Goal: Find specific page/section: Find specific page/section

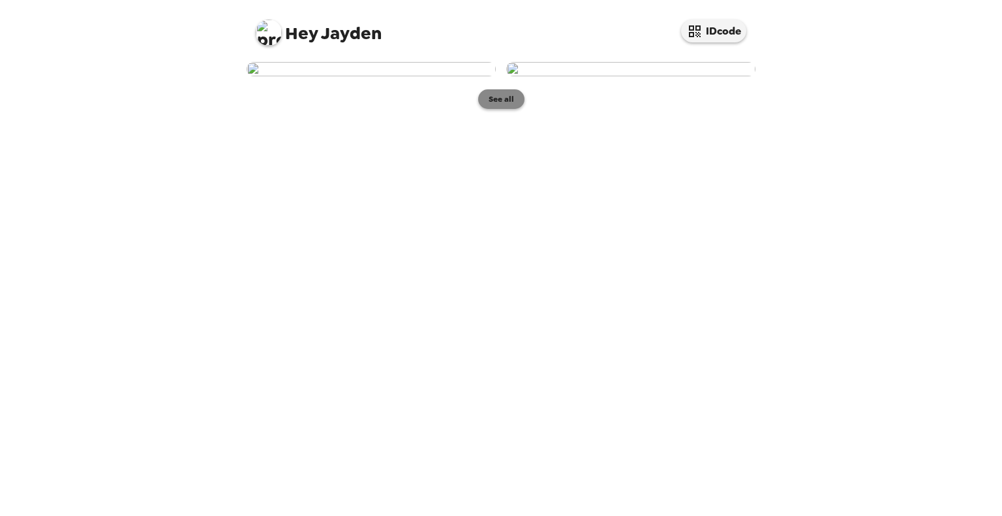
click at [505, 109] on button "See all" at bounding box center [501, 99] width 46 height 20
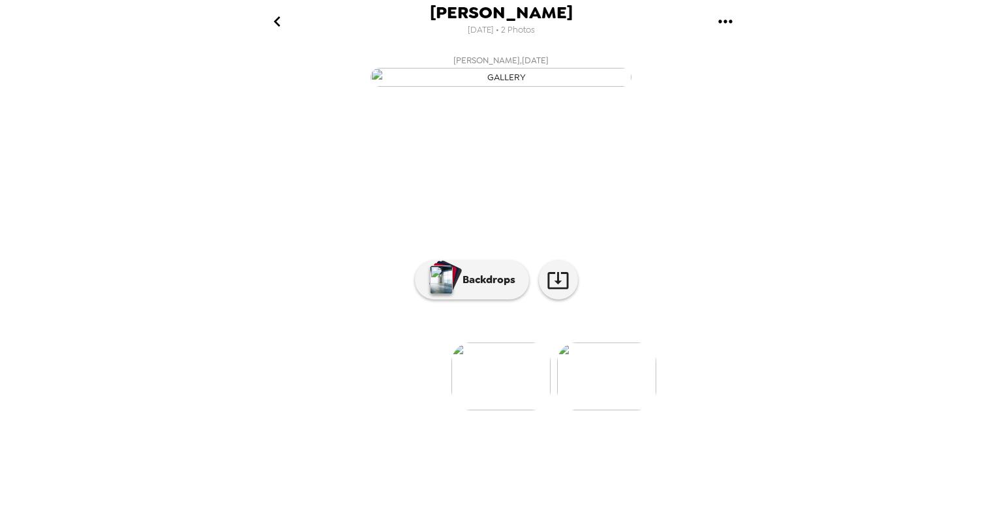
scroll to position [48, 0]
click at [599, 410] on img at bounding box center [606, 376] width 99 height 68
click at [389, 410] on img at bounding box center [396, 376] width 99 height 68
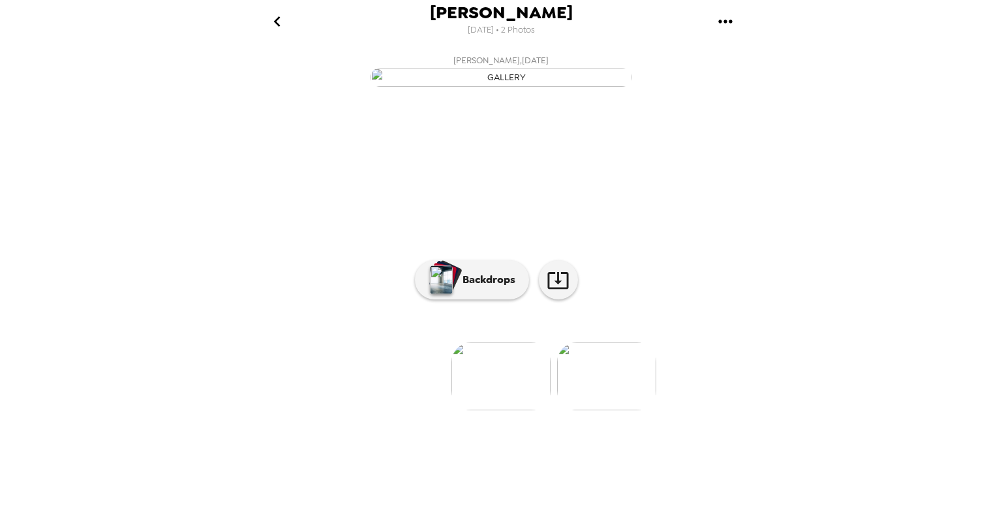
drag, startPoint x: 657, startPoint y: 473, endPoint x: 649, endPoint y: 479, distance: 8.9
click at [657, 410] on ul at bounding box center [501, 376] width 522 height 68
click at [692, 410] on li at bounding box center [711, 376] width 99 height 68
click at [635, 410] on img at bounding box center [606, 376] width 99 height 68
click at [463, 87] on img "button" at bounding box center [500, 77] width 261 height 19
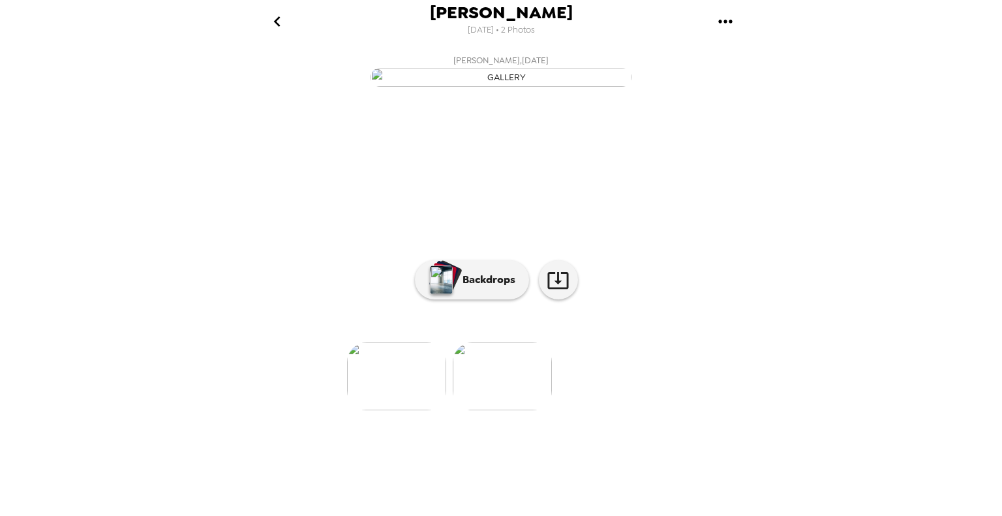
click at [655, 91] on button "Jayden Altamura , 09-18-2025" at bounding box center [501, 70] width 522 height 42
click at [397, 410] on img at bounding box center [396, 376] width 99 height 68
click at [611, 410] on img at bounding box center [606, 376] width 99 height 68
click at [404, 410] on img at bounding box center [396, 376] width 99 height 68
click at [262, 6] on button "go back" at bounding box center [277, 21] width 42 height 42
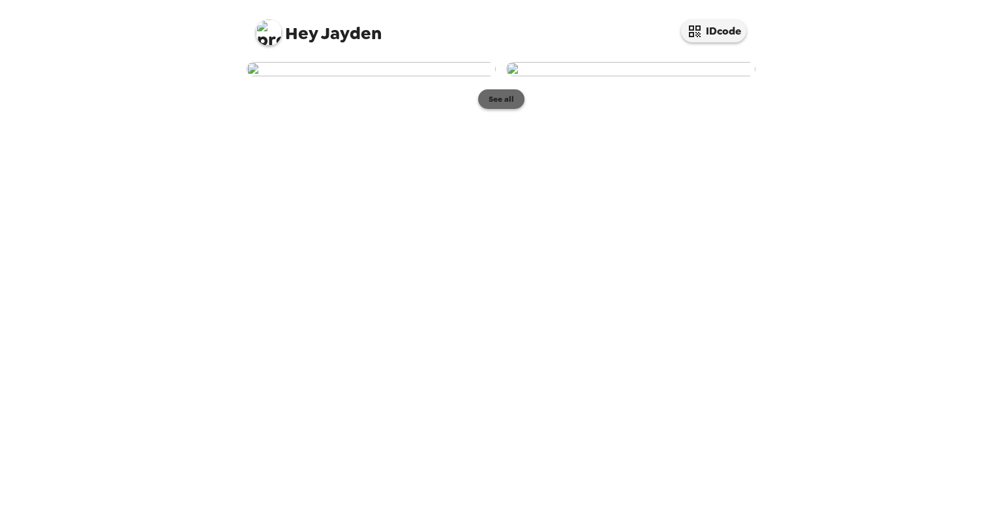
click at [503, 109] on button "See all" at bounding box center [501, 99] width 46 height 20
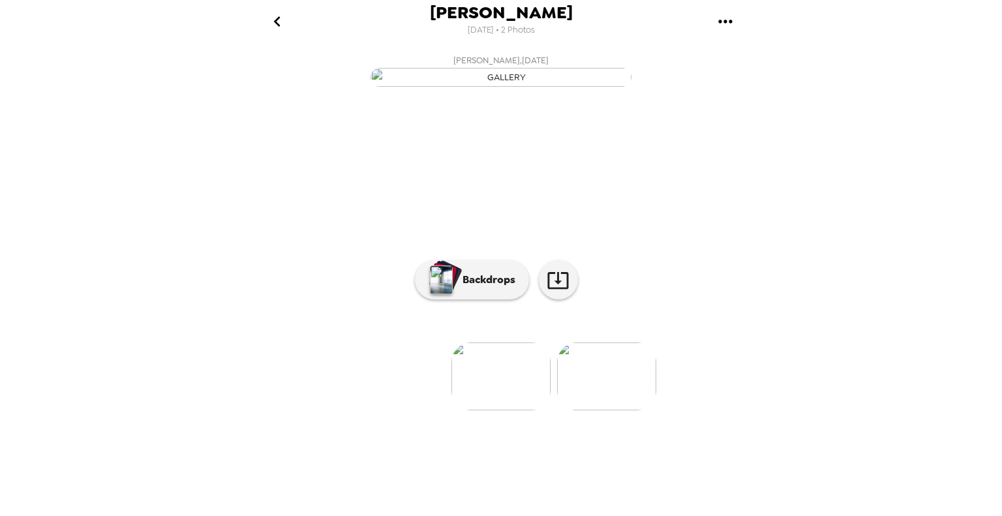
scroll to position [48, 0]
click at [278, 14] on icon "go back" at bounding box center [277, 21] width 21 height 21
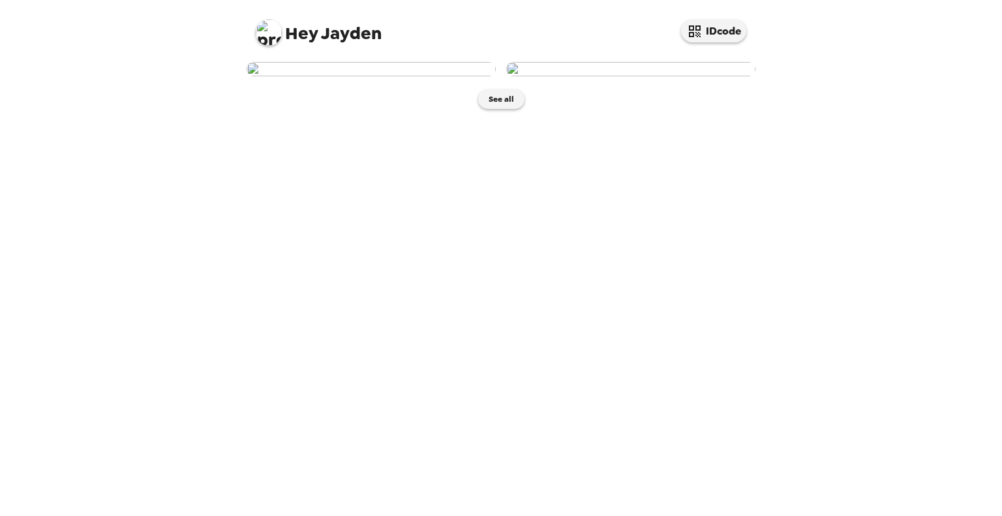
click at [428, 76] on img at bounding box center [370, 69] width 249 height 14
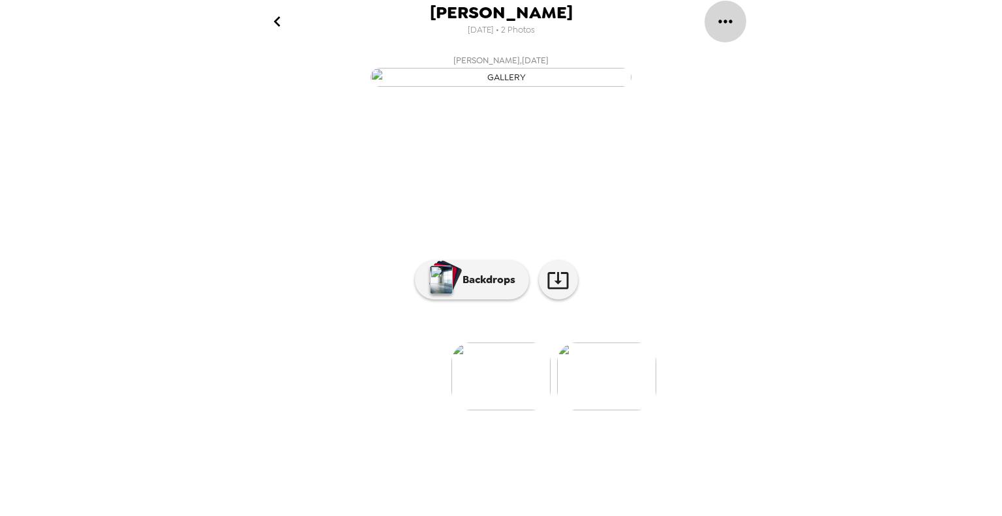
click at [716, 22] on icon "gallery menu" at bounding box center [725, 21] width 21 height 21
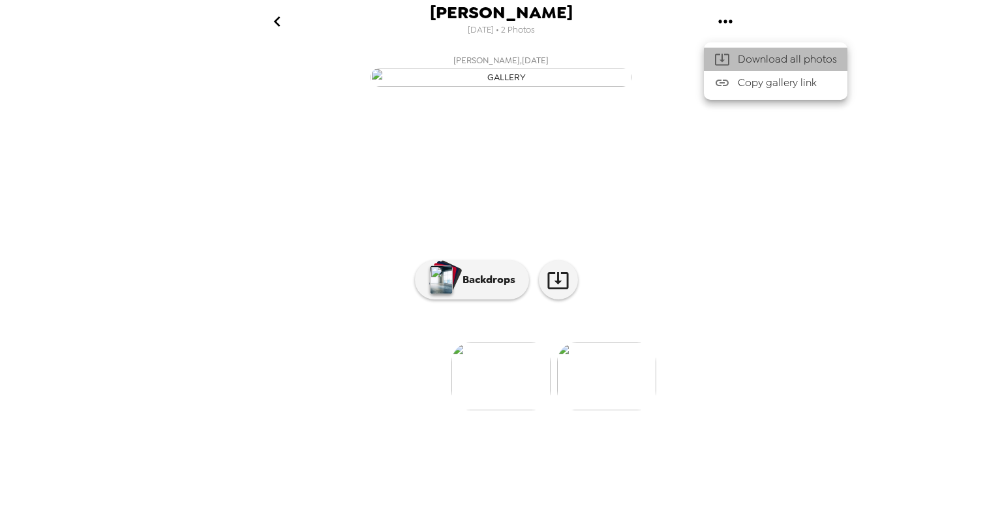
click at [719, 66] on icon at bounding box center [722, 60] width 16 height 16
